Goal: Task Accomplishment & Management: Complete application form

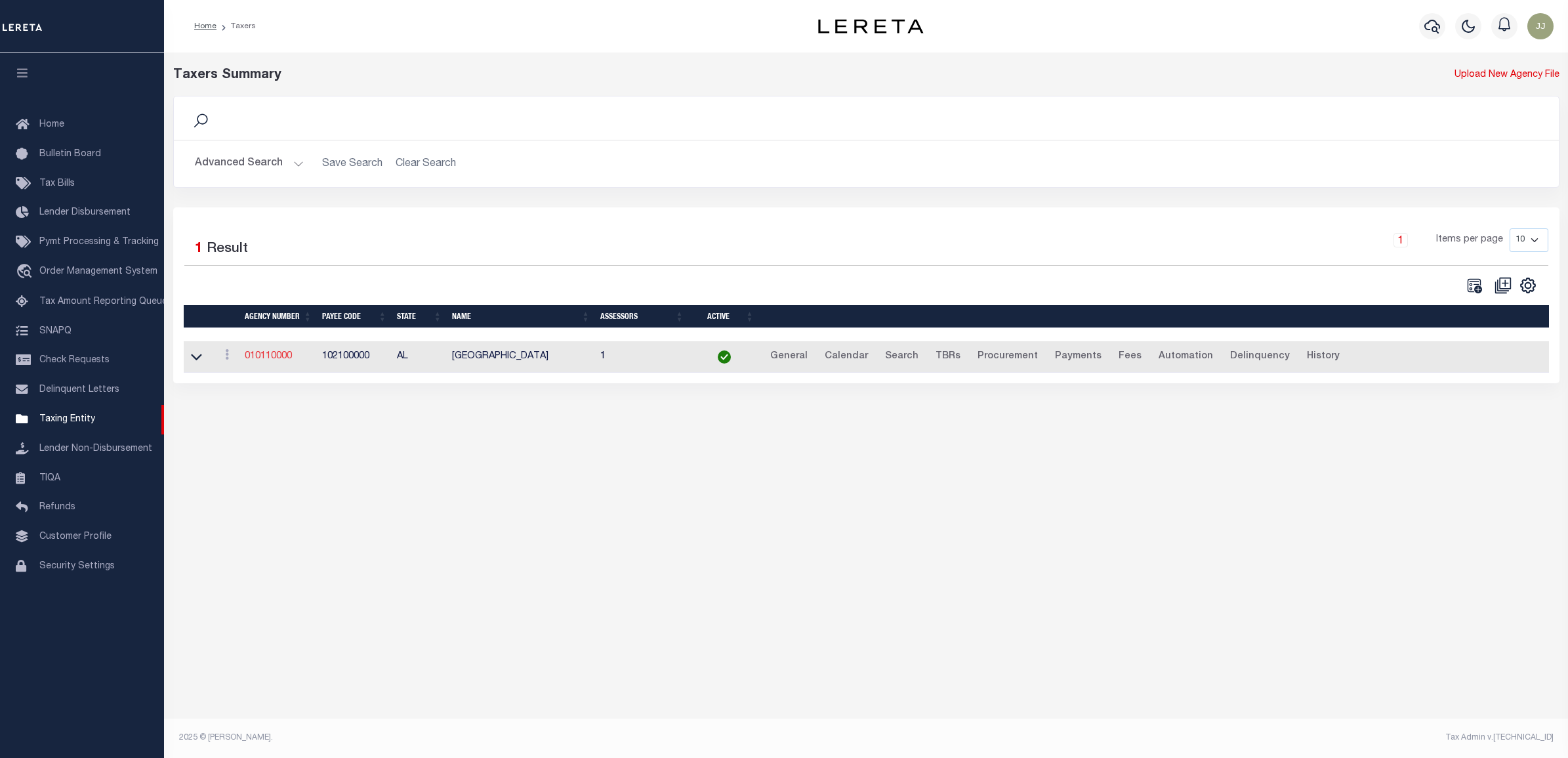
click at [255, 353] on link "010110000" at bounding box center [268, 356] width 47 height 9
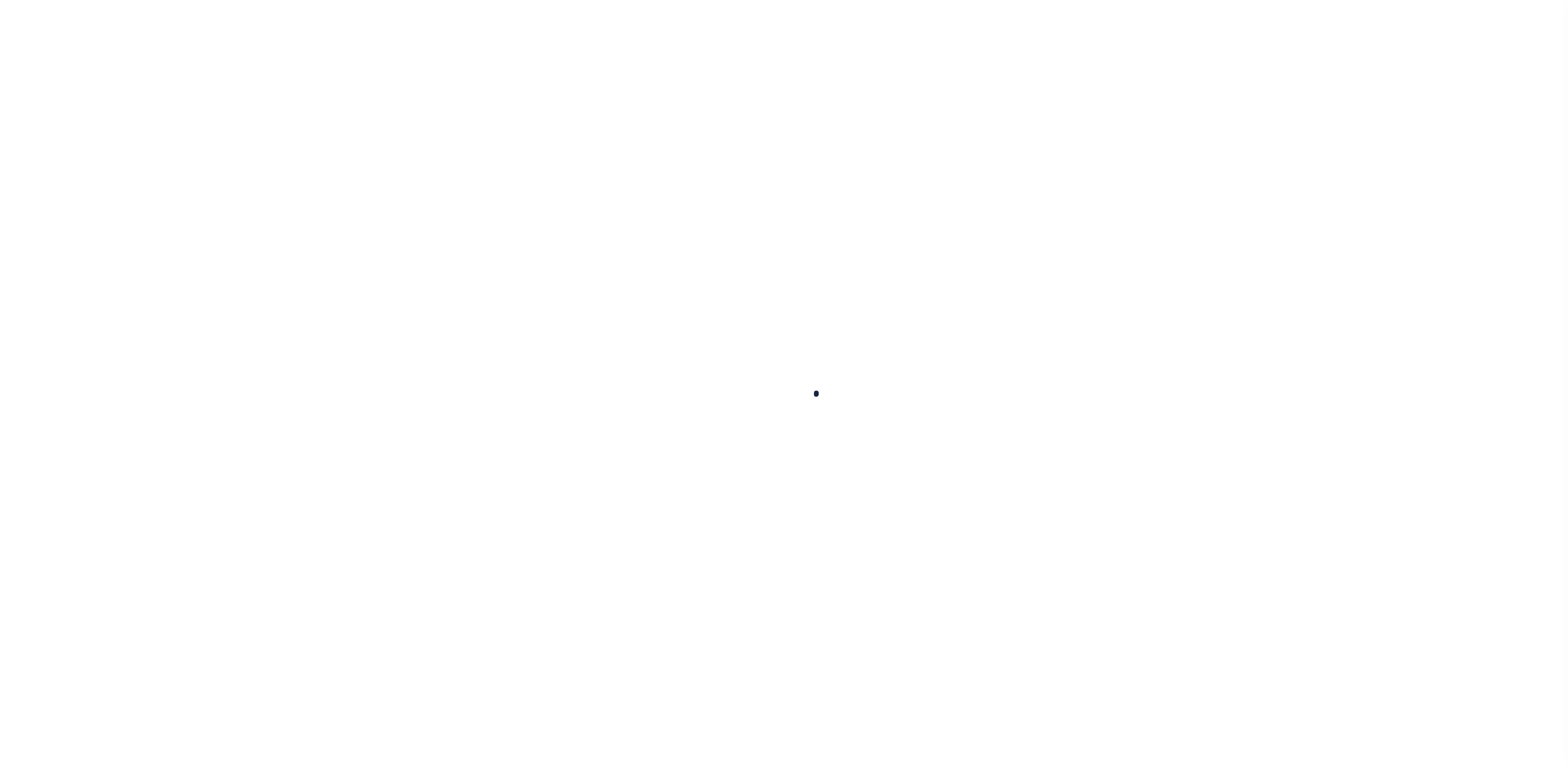
select select
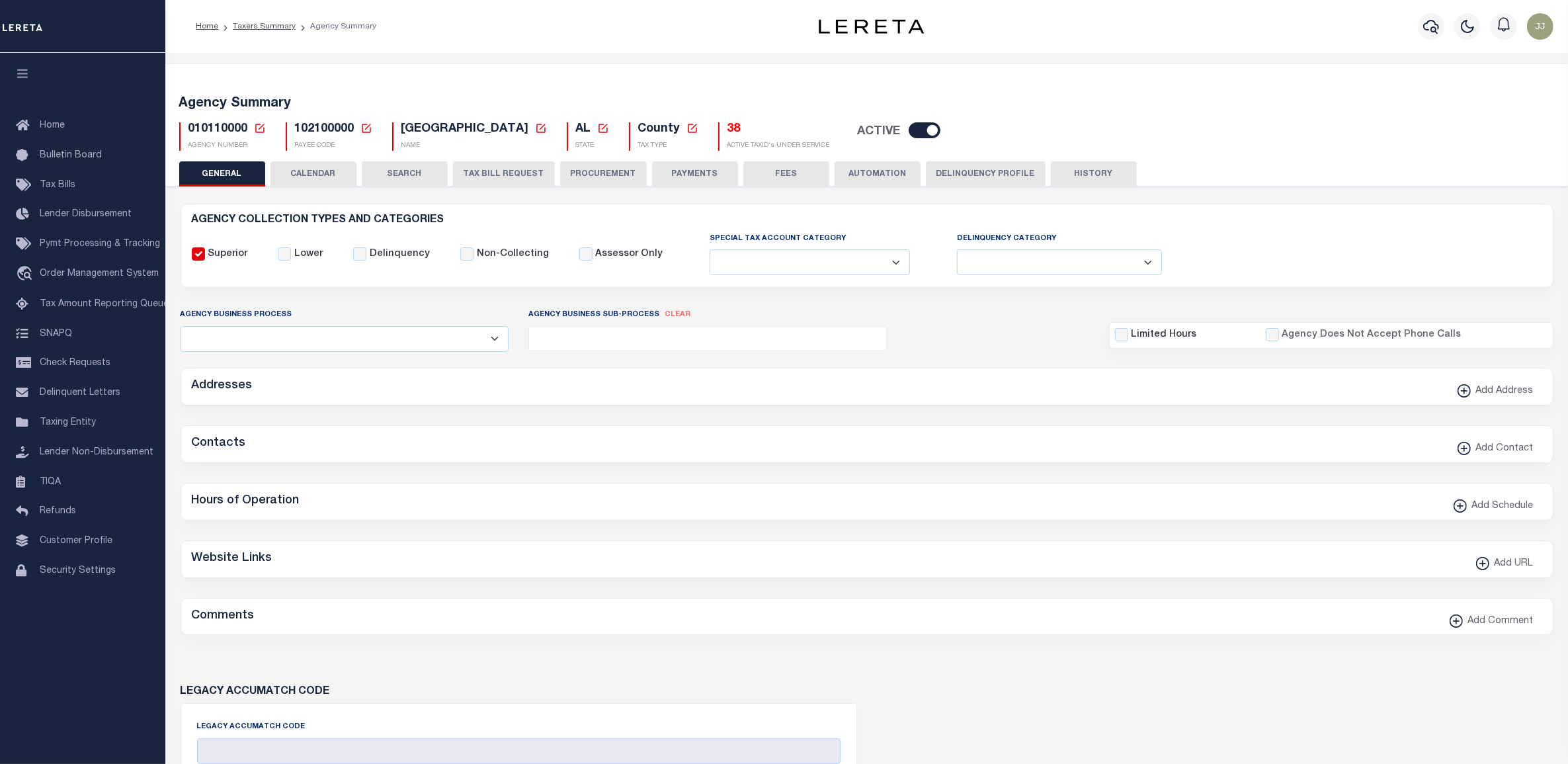
checkbox input "false"
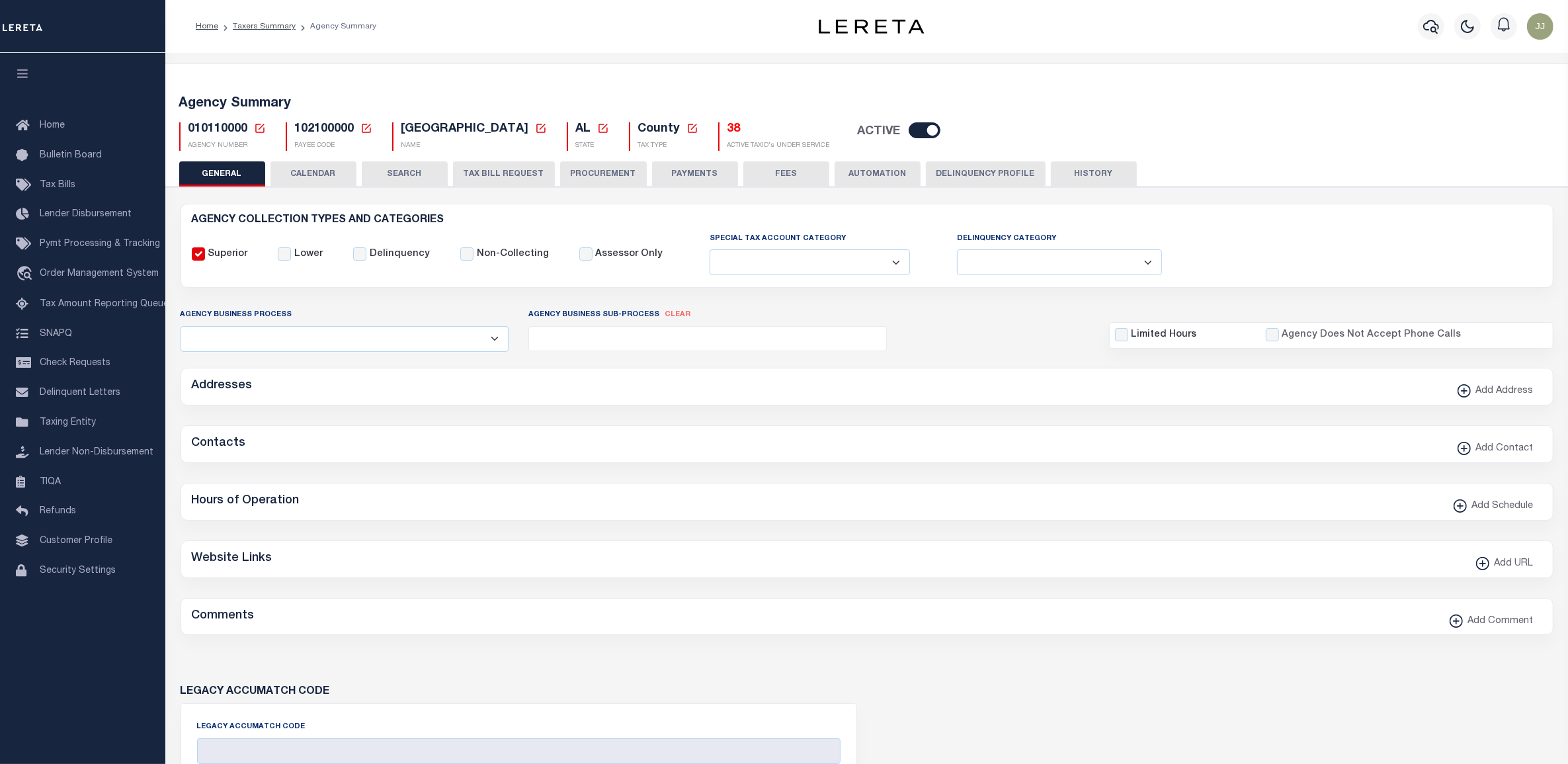
type input "102100000"
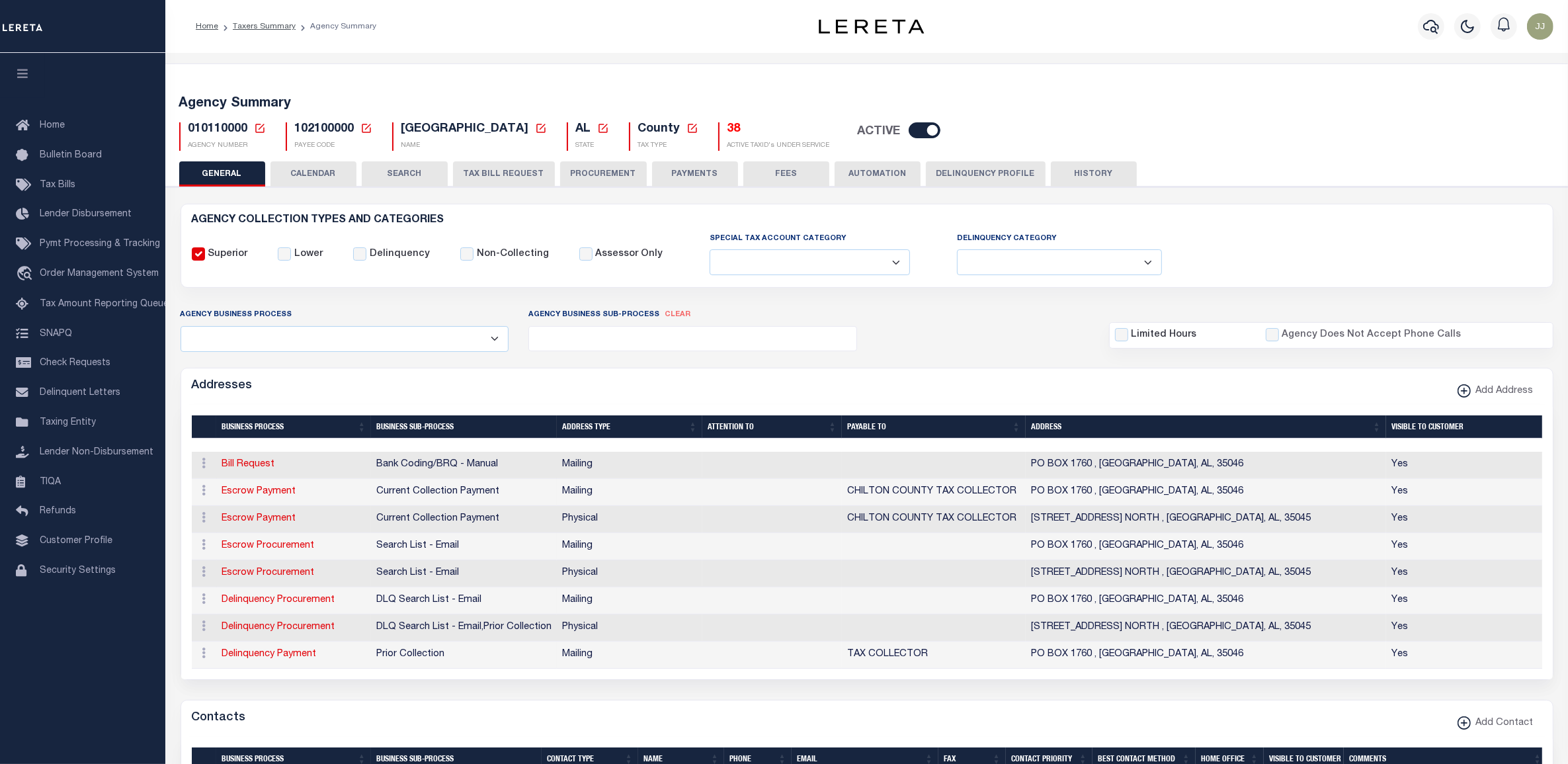
click at [259, 130] on icon at bounding box center [259, 128] width 12 height 12
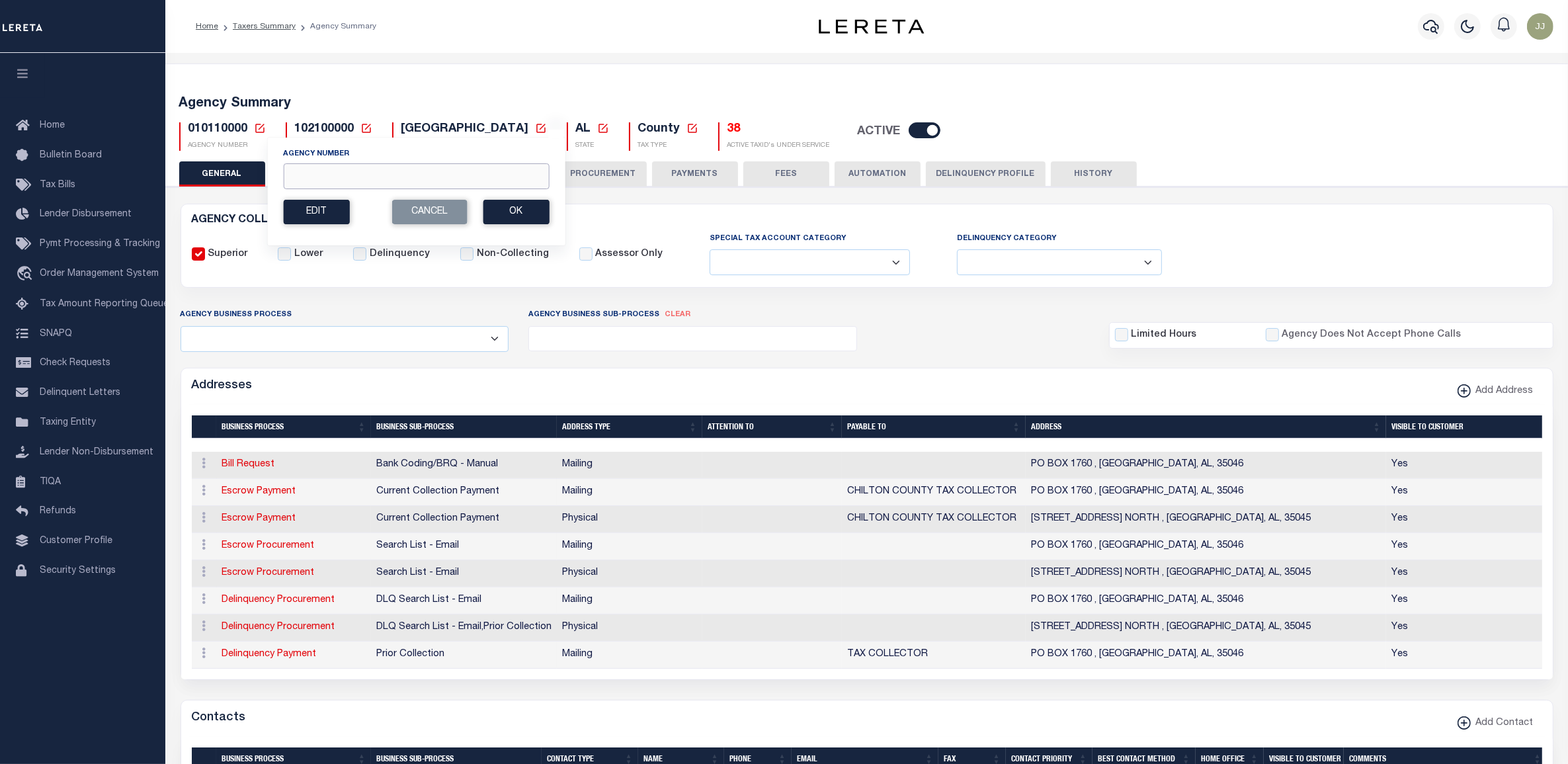
click at [336, 170] on input "Agency Number" at bounding box center [415, 176] width 266 height 26
paste input "440020210"
type input "440020210"
click at [507, 213] on button "Ok" at bounding box center [516, 211] width 66 height 24
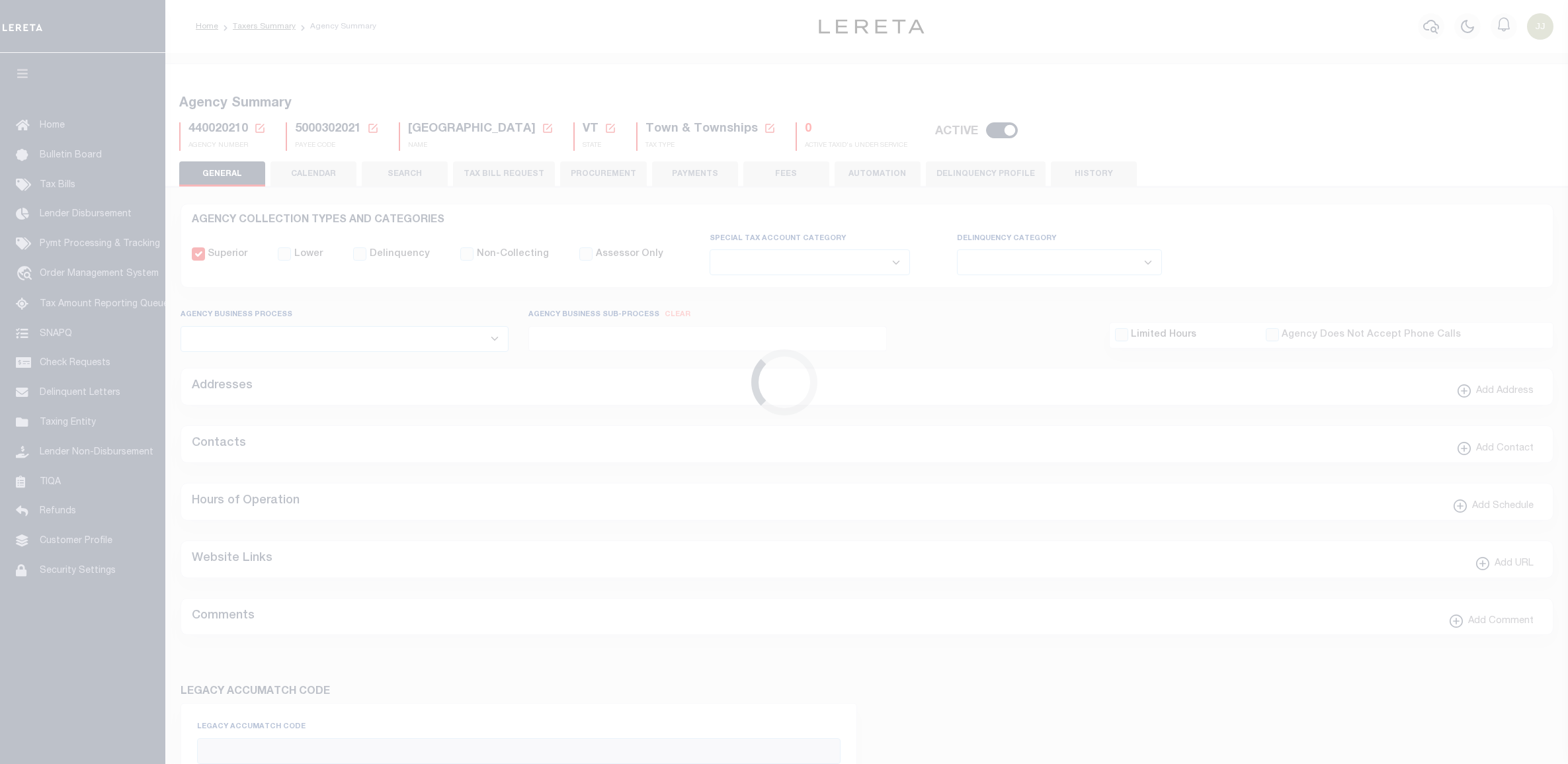
select select
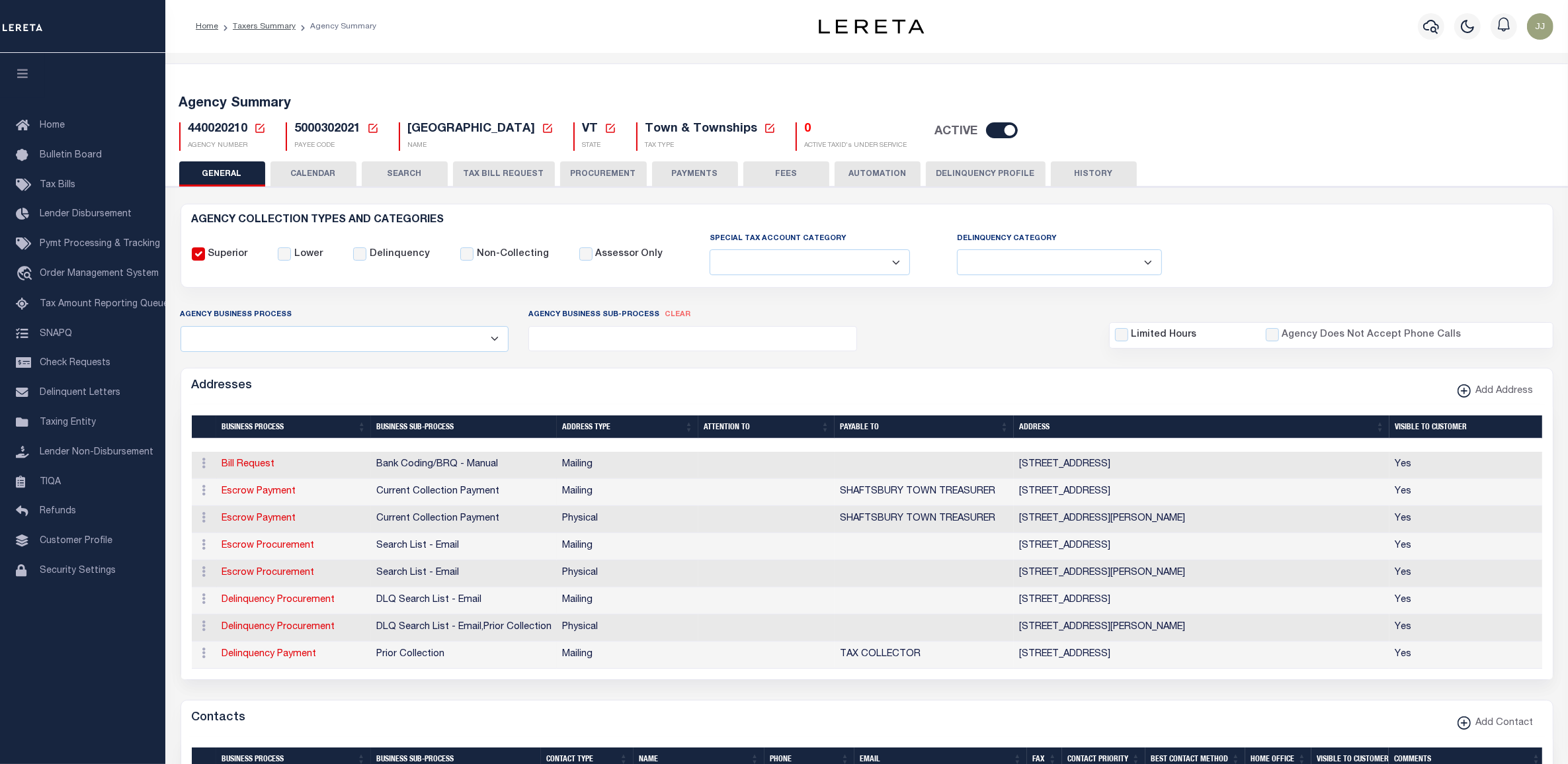
click at [509, 172] on button "TAX BILL REQUEST" at bounding box center [504, 174] width 102 height 25
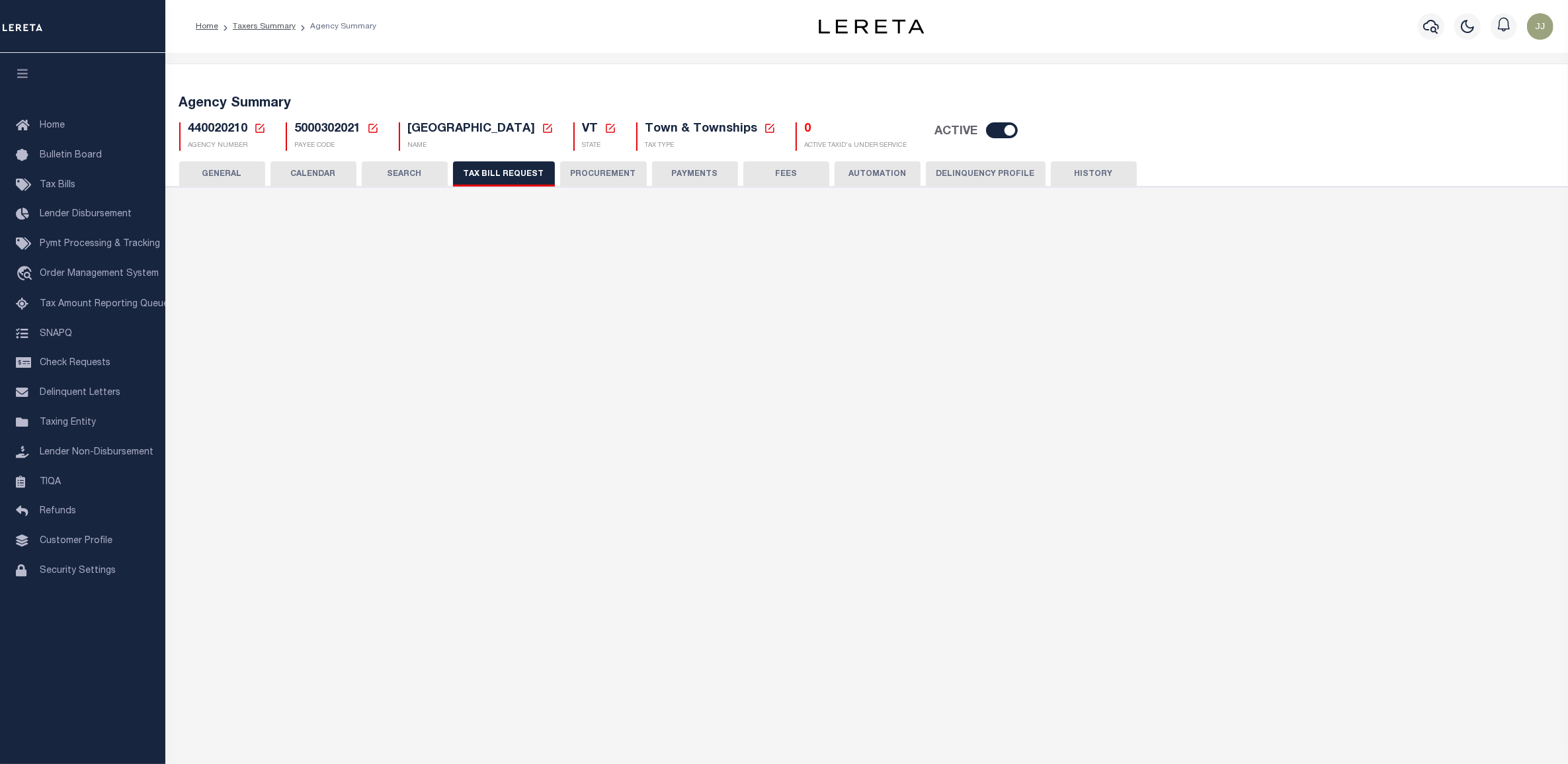
select select "29"
checkbox input "false"
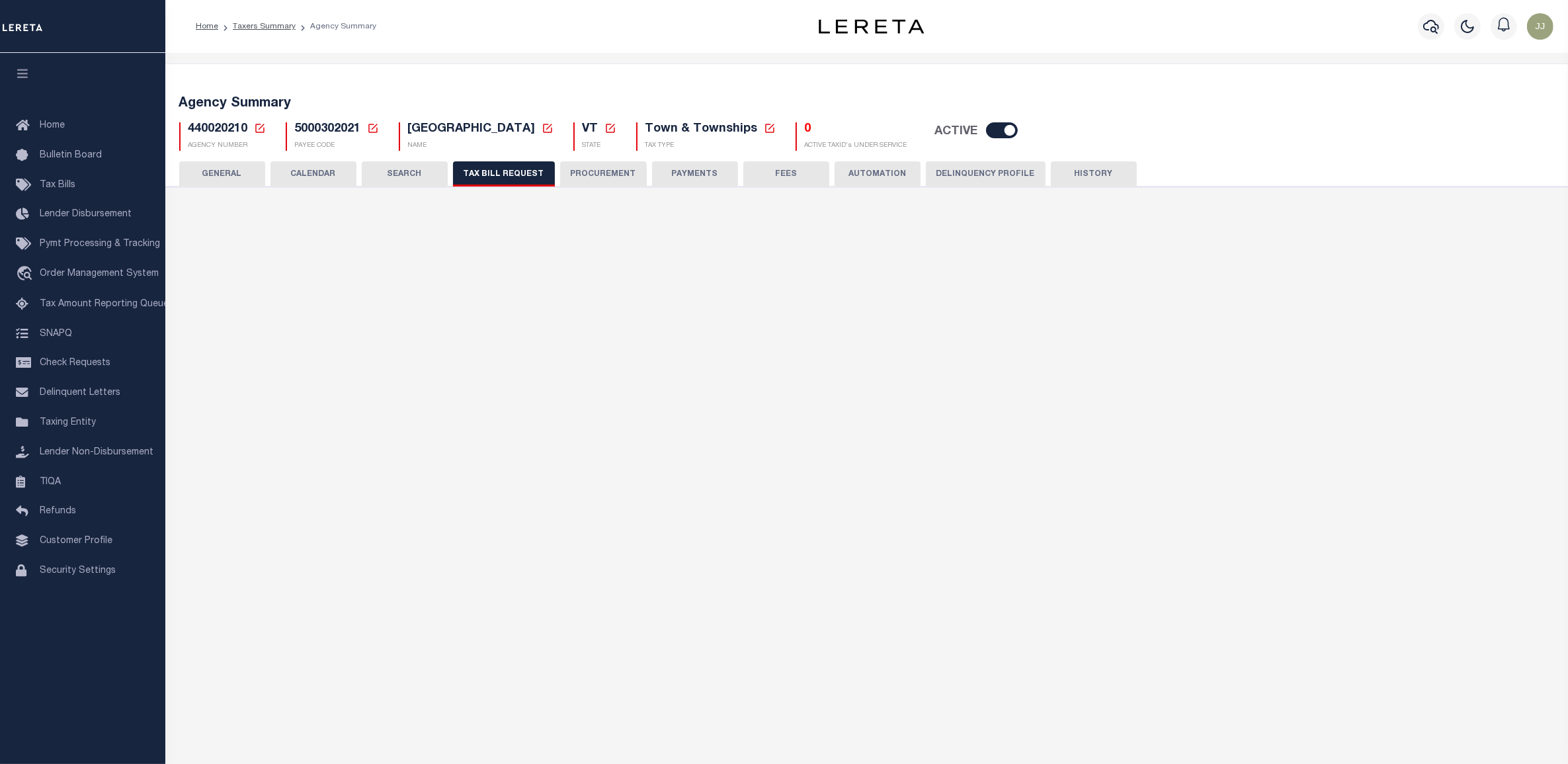
select select "23"
select select "false"
select select
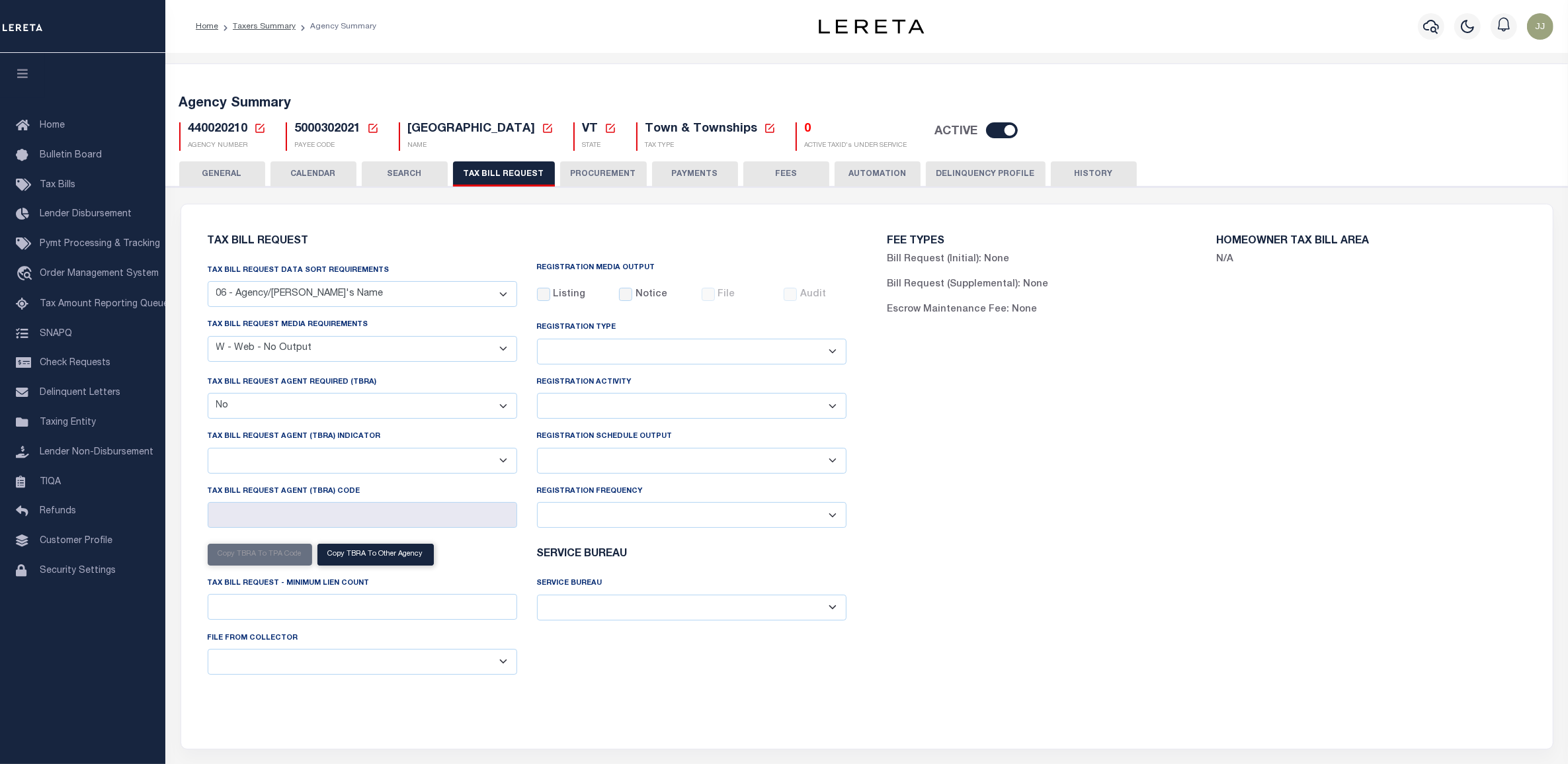
click at [302, 351] on select "A - Listing, File B - Blank Disk E - Notice, Listing F - Form G - Survey L - Li…" at bounding box center [362, 349] width 310 height 26
select select "22"
click at [208, 337] on select "A - Listing, File B - Blank Disk E - Notice, Listing F - Form G - Survey L - Li…" at bounding box center [362, 349] width 310 height 26
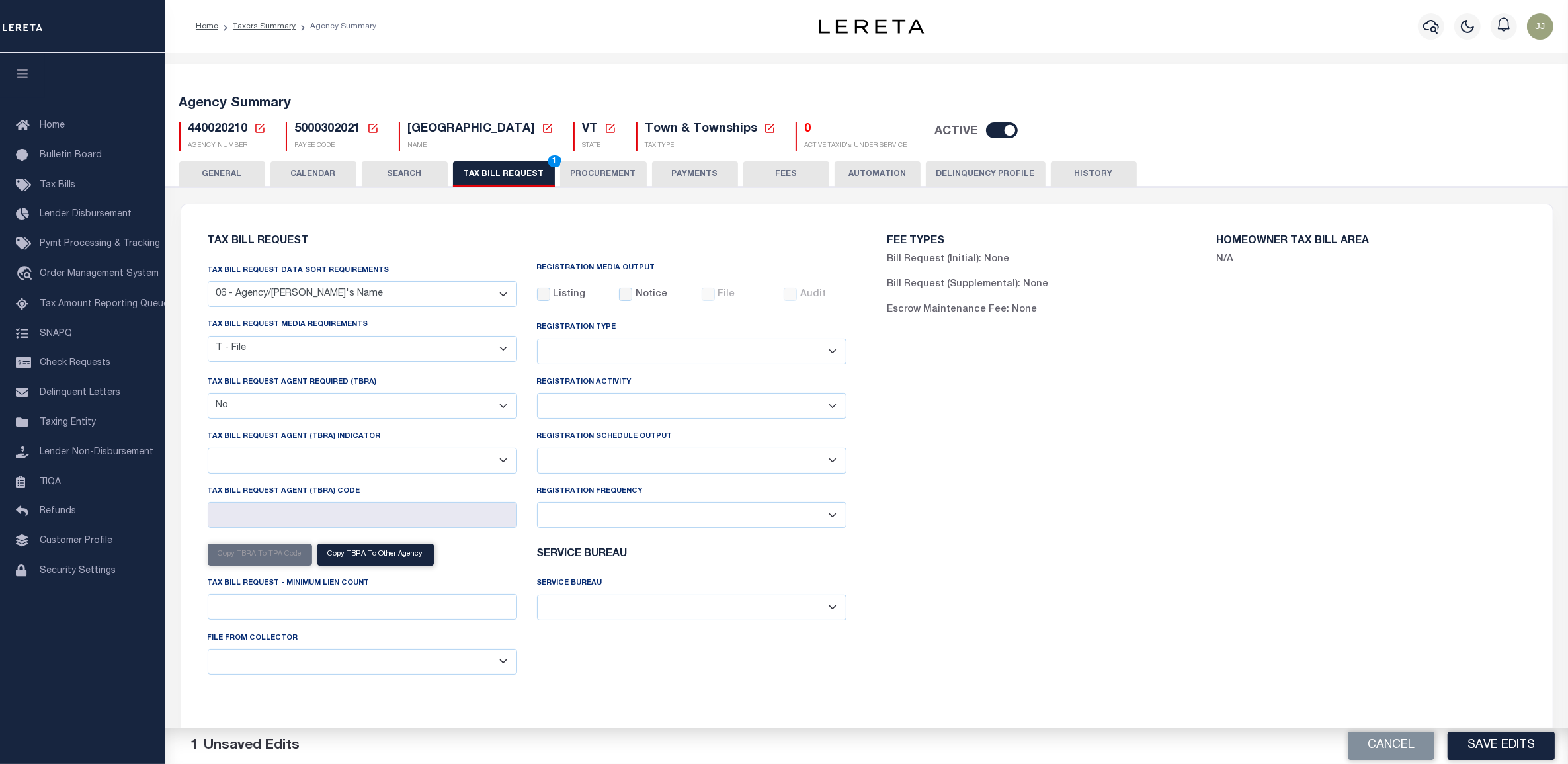
click at [612, 465] on select "Delta File Full File" at bounding box center [692, 460] width 310 height 26
select select "1"
click at [537, 451] on select "Delta File Full File" at bounding box center [692, 460] width 310 height 26
click at [1487, 748] on button "Save Edits" at bounding box center [1501, 745] width 107 height 28
